Goal: Task Accomplishment & Management: Manage account settings

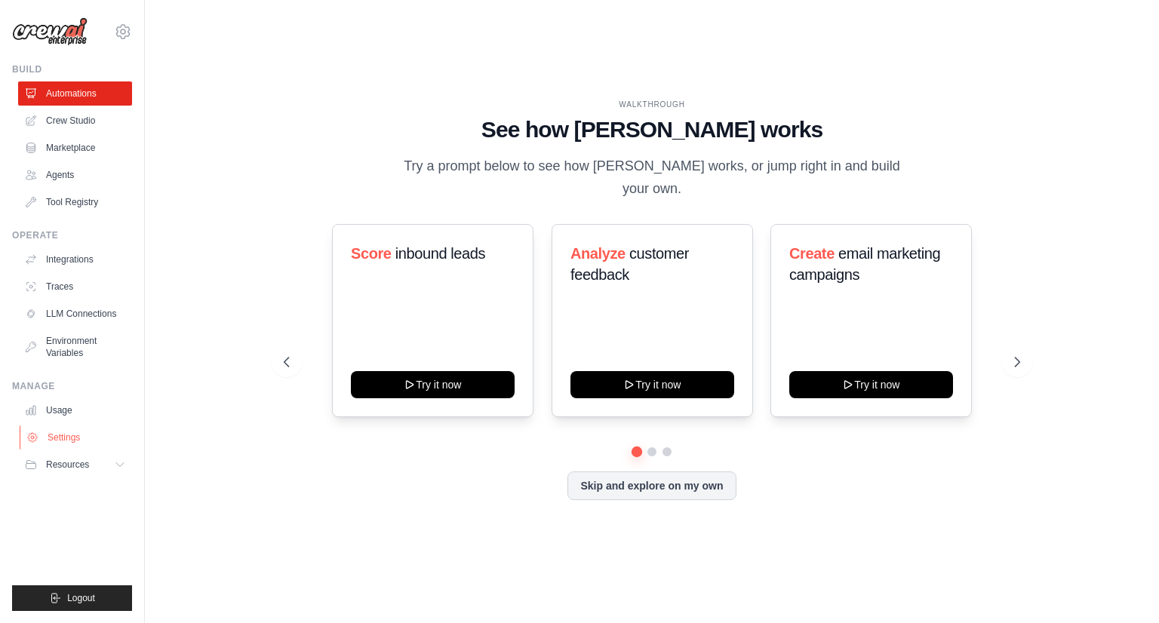
click at [72, 441] on link "Settings" at bounding box center [77, 438] width 114 height 24
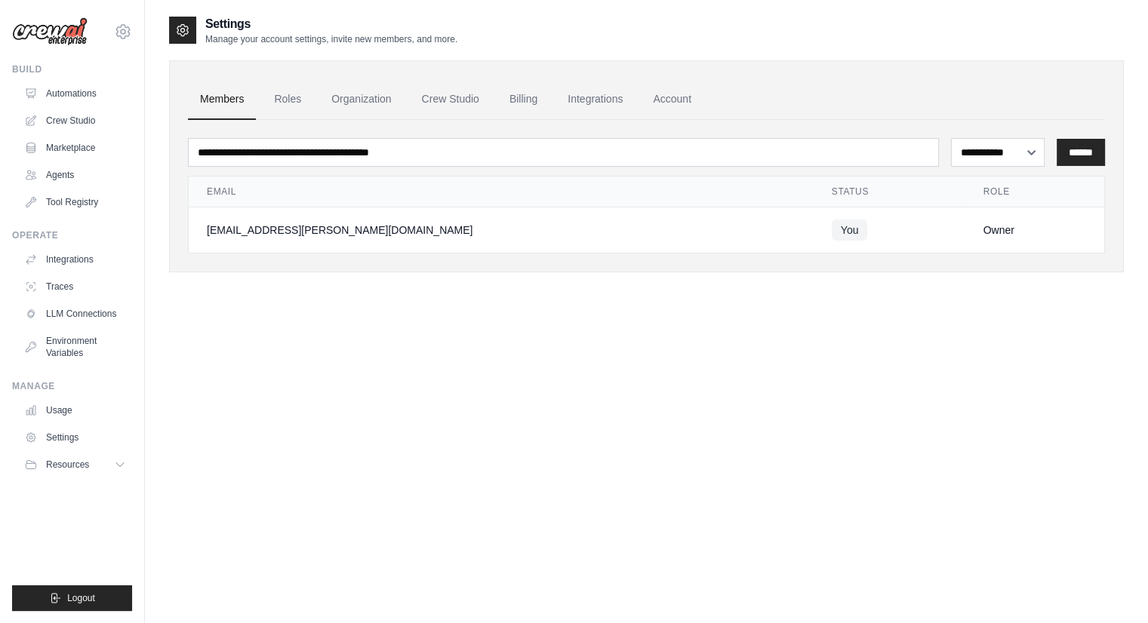
click at [72, 441] on link "Settings" at bounding box center [75, 438] width 114 height 24
click at [356, 99] on link "Organization" at bounding box center [361, 99] width 84 height 41
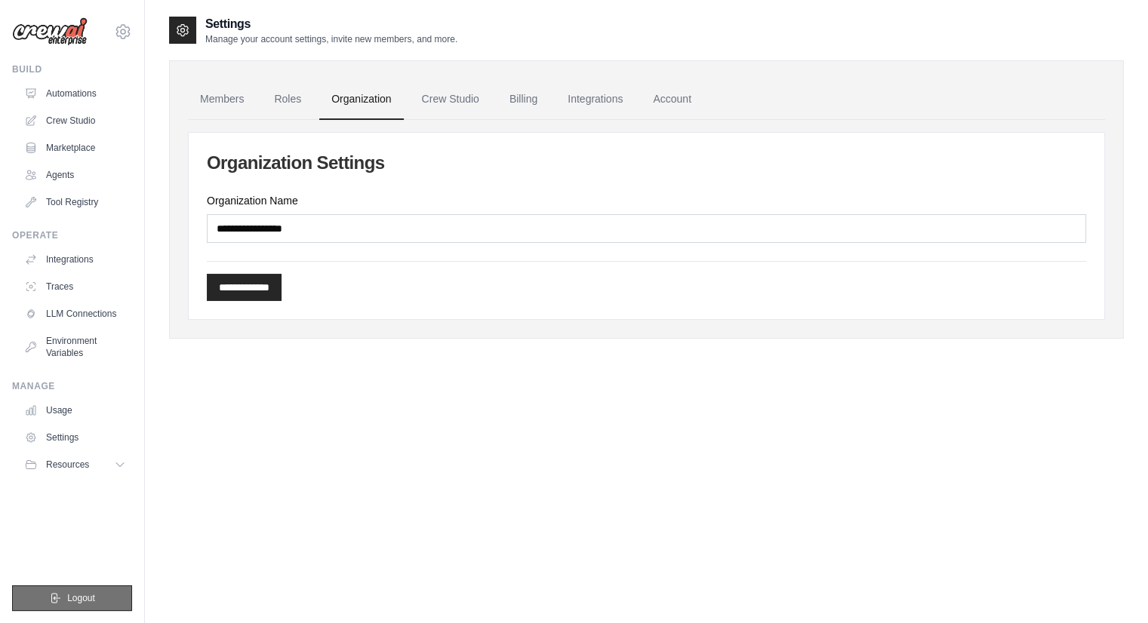
click at [82, 595] on span "Logout" at bounding box center [81, 598] width 28 height 12
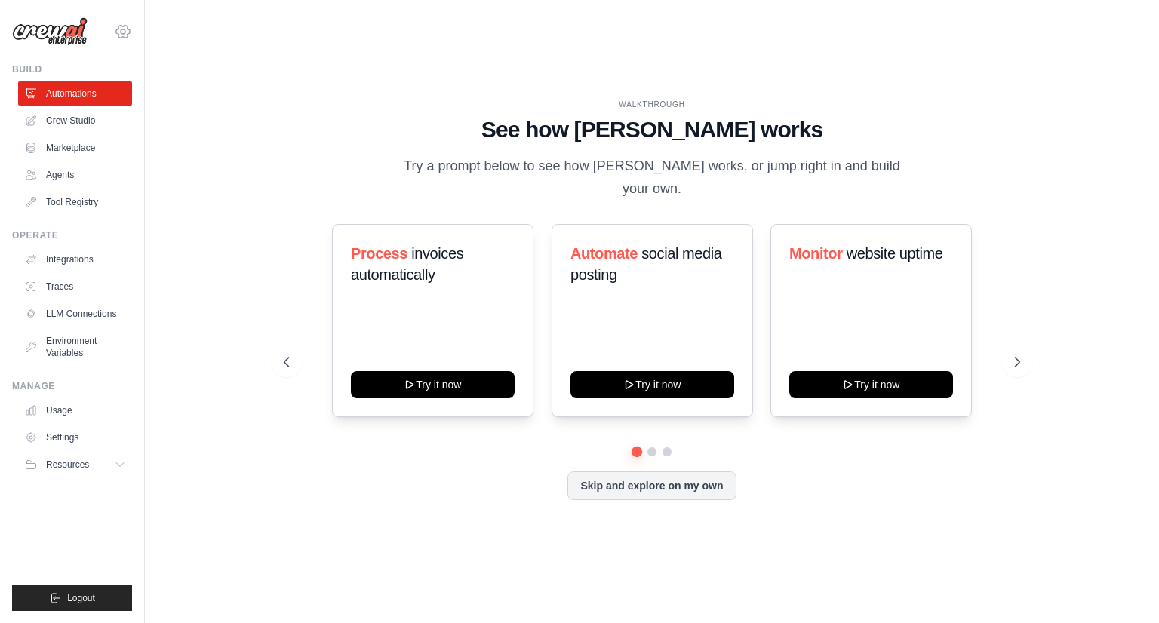
click at [117, 31] on icon at bounding box center [123, 32] width 18 height 18
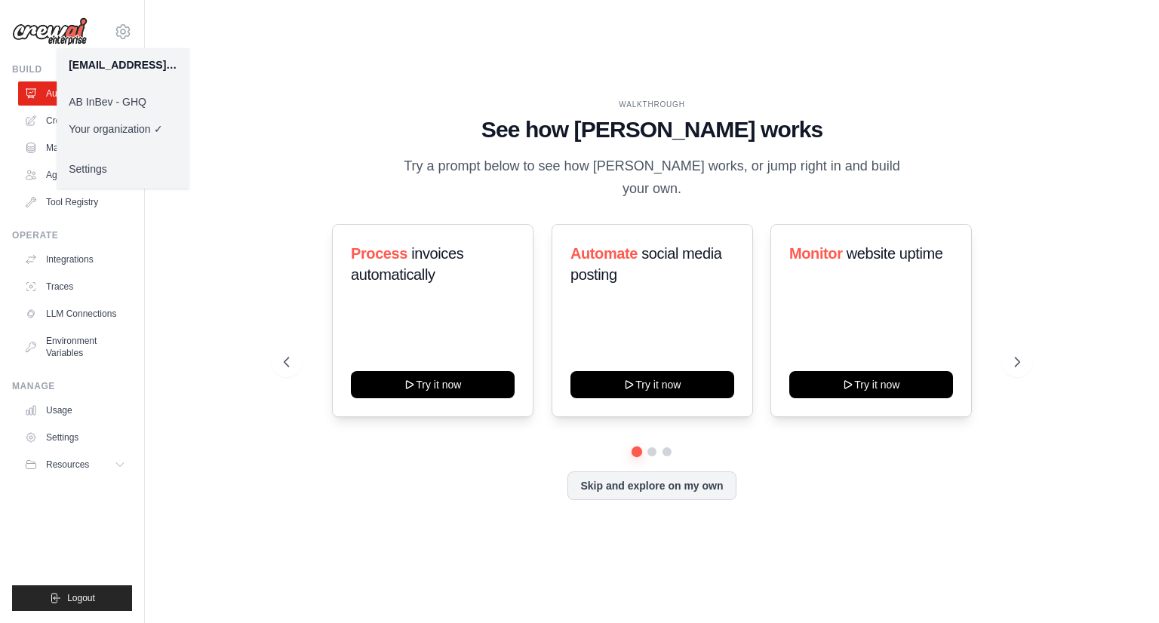
click at [138, 103] on link "AB InBev - GHQ" at bounding box center [123, 101] width 133 height 27
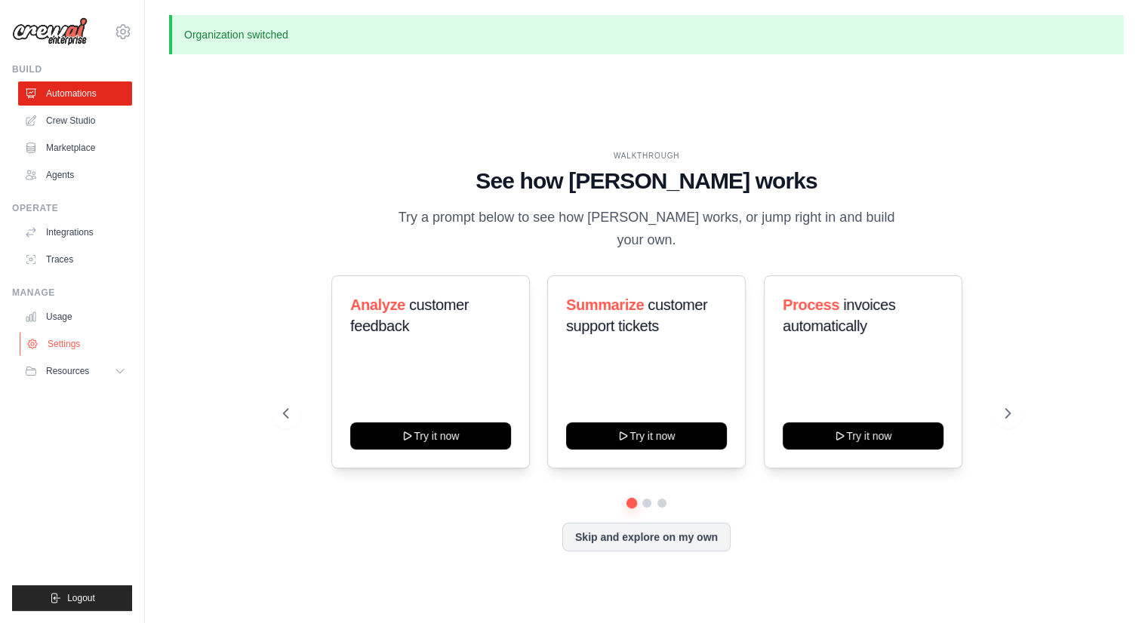
click at [68, 349] on link "Settings" at bounding box center [77, 344] width 114 height 24
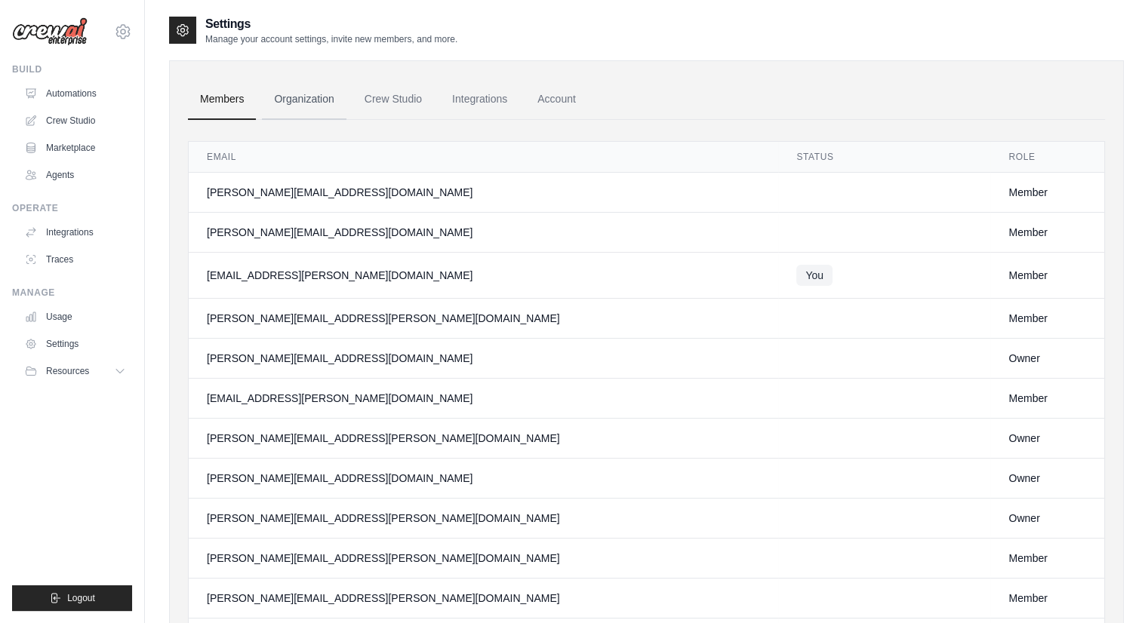
click at [305, 97] on link "Organization" at bounding box center [304, 99] width 84 height 41
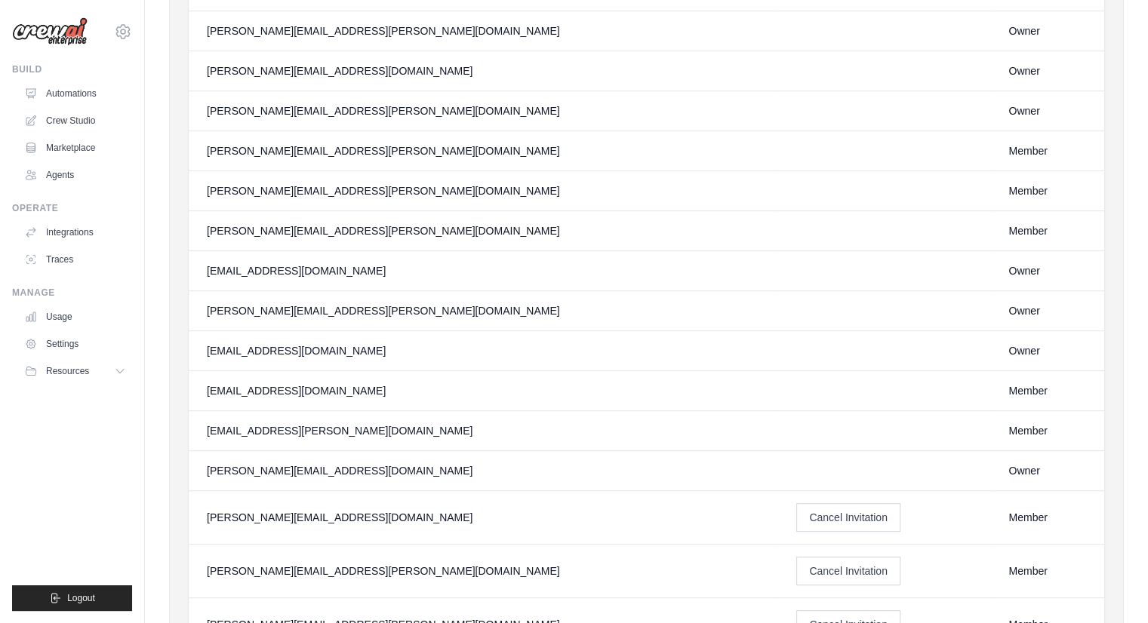
scroll to position [541, 0]
